Goal: Task Accomplishment & Management: Manage account settings

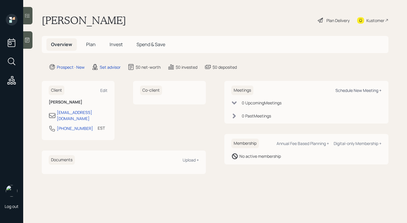
click at [355, 88] on div "Schedule New Meeting +" at bounding box center [358, 90] width 46 height 6
select select "round-[PERSON_NAME]"
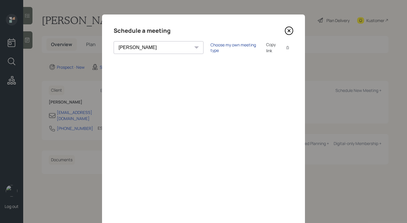
click at [210, 46] on div "Choose my own meeting type" at bounding box center [234, 47] width 49 height 11
click at [288, 30] on icon at bounding box center [289, 30] width 9 height 9
